Goal: Information Seeking & Learning: Learn about a topic

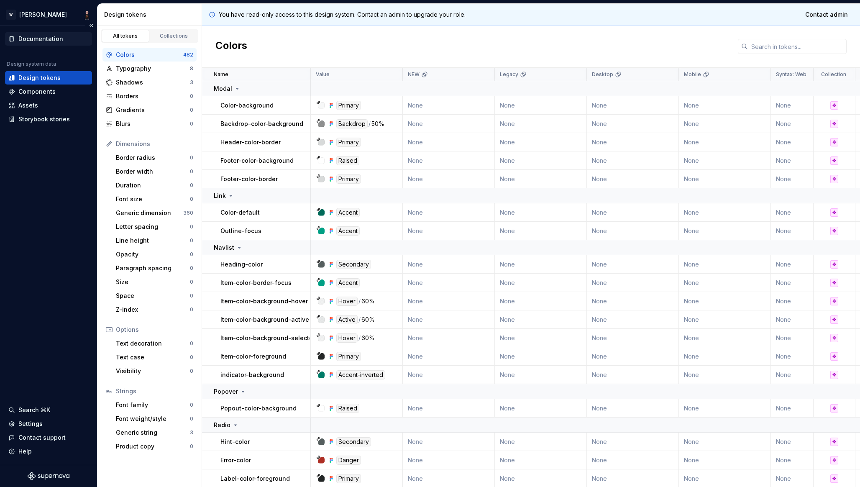
click at [36, 39] on div "Documentation" at bounding box center [40, 39] width 45 height 8
click at [31, 423] on div "Settings" at bounding box center [30, 424] width 24 height 8
click at [37, 90] on div "Components" at bounding box center [36, 91] width 37 height 8
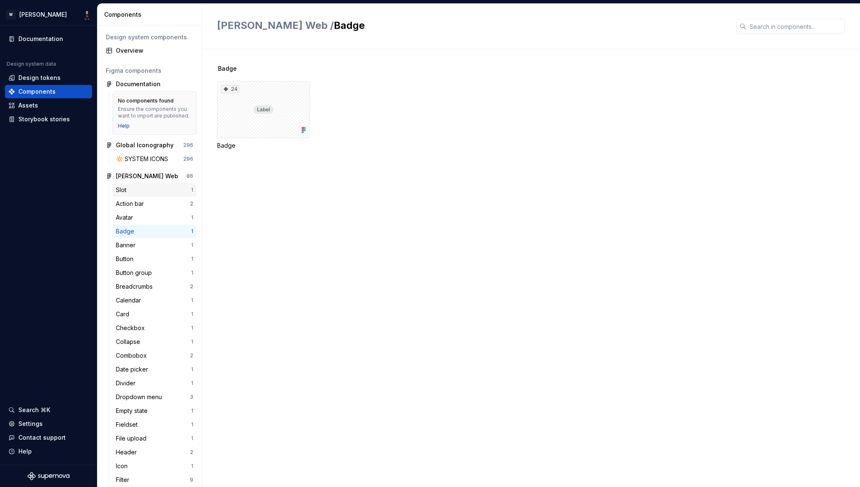
click at [124, 194] on div "Slot" at bounding box center [123, 190] width 14 height 8
click at [128, 208] on div "Action bar" at bounding box center [131, 204] width 31 height 8
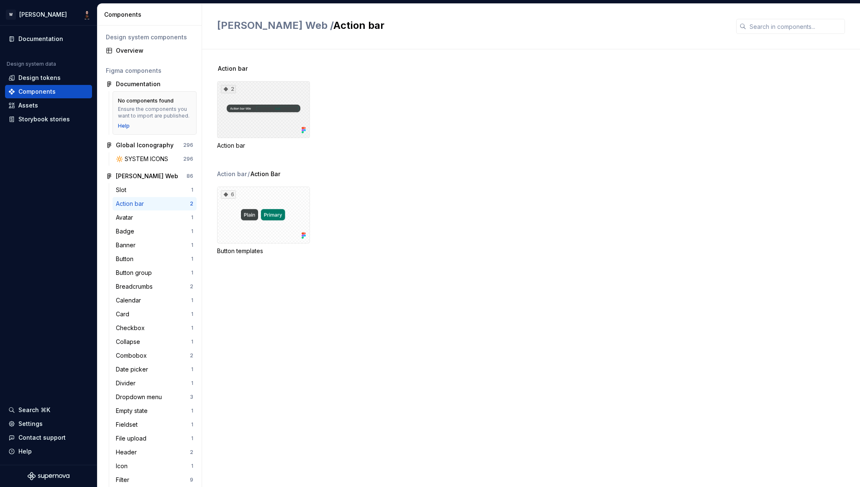
click at [261, 109] on div "2" at bounding box center [263, 109] width 93 height 57
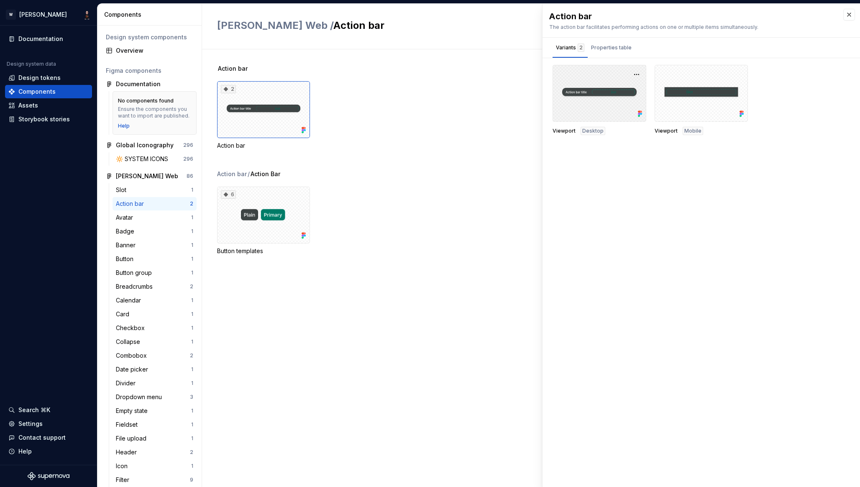
click at [590, 99] on div at bounding box center [600, 93] width 94 height 57
click at [590, 94] on div at bounding box center [600, 93] width 94 height 57
click at [270, 192] on div "6" at bounding box center [263, 215] width 93 height 57
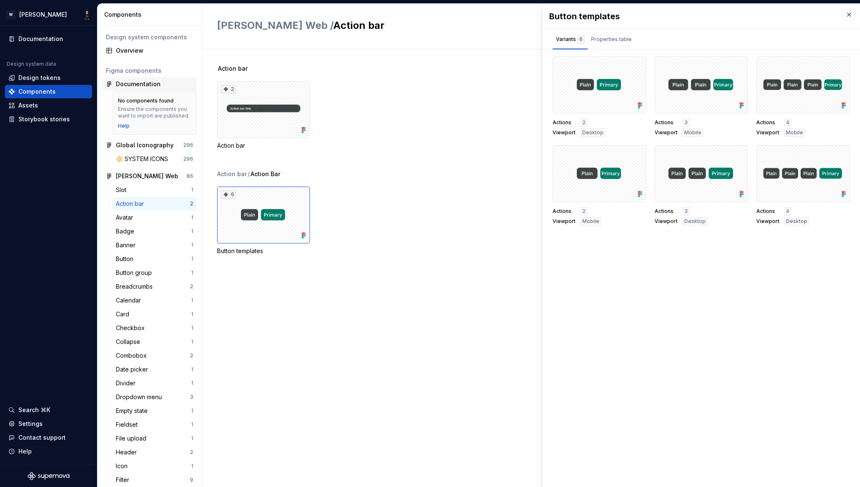
click at [128, 82] on div "Documentation" at bounding box center [138, 84] width 45 height 8
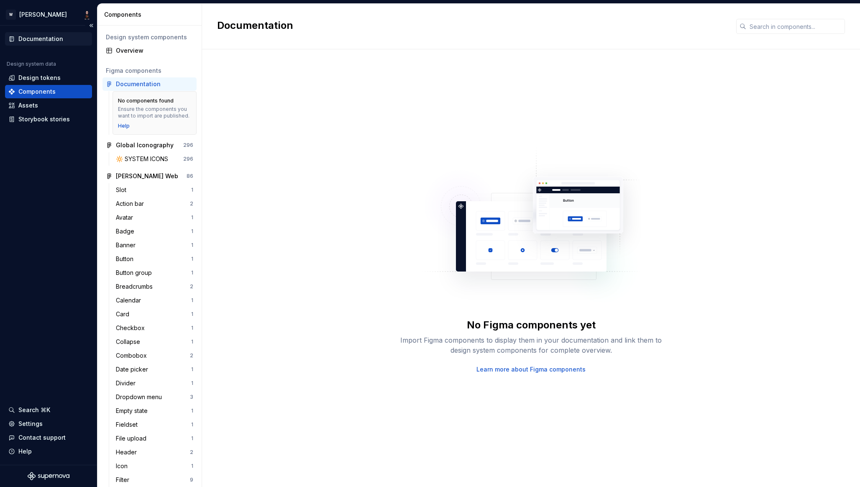
click at [49, 42] on div "Documentation" at bounding box center [40, 39] width 45 height 8
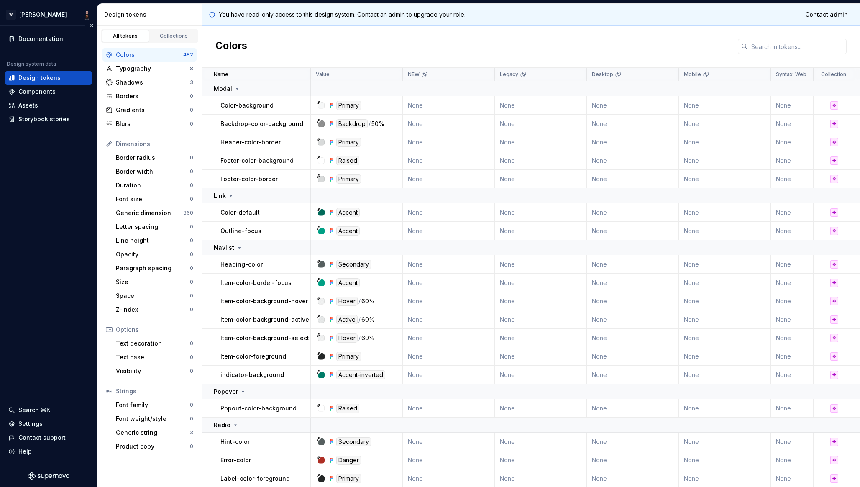
click at [46, 174] on div "Documentation Design system data Design tokens Components Assets Storybook stor…" at bounding box center [48, 245] width 97 height 439
click at [43, 40] on div "Documentation" at bounding box center [40, 39] width 45 height 8
click at [43, 36] on div "Documentation" at bounding box center [40, 39] width 45 height 8
